Goal: Information Seeking & Learning: Learn about a topic

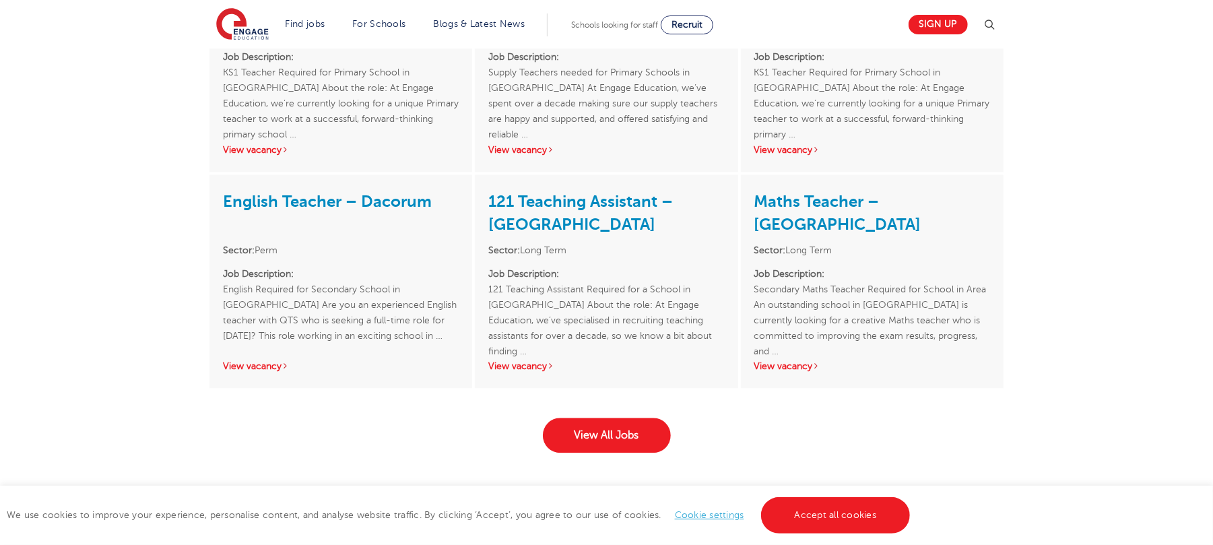
scroll to position [2021, 0]
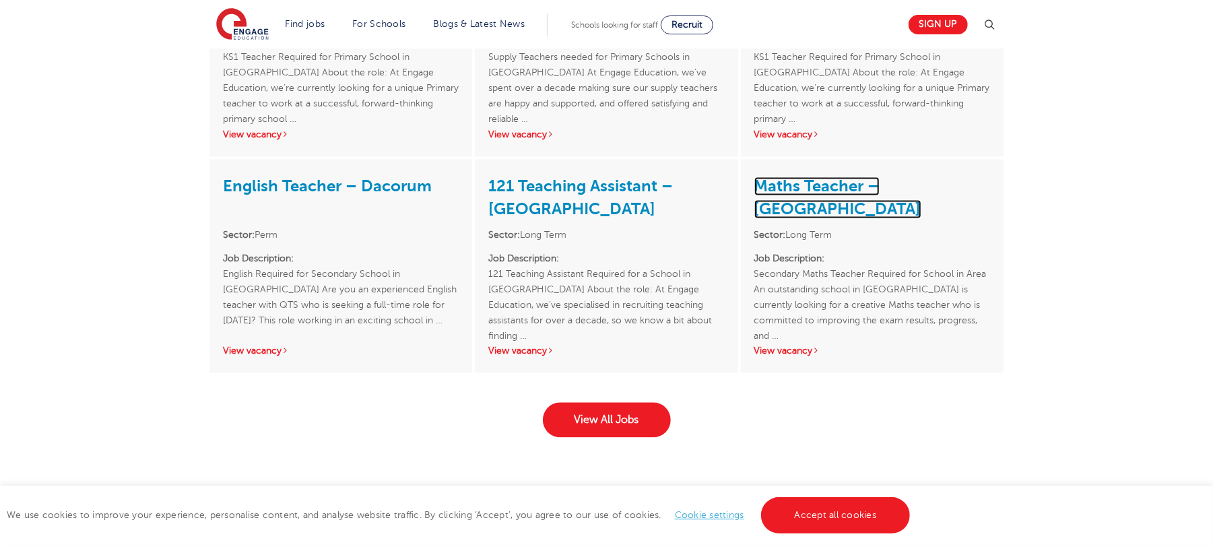
click at [884, 177] on link "Maths Teacher – [GEOGRAPHIC_DATA]" at bounding box center [838, 198] width 167 height 42
